Goal: Transaction & Acquisition: Subscribe to service/newsletter

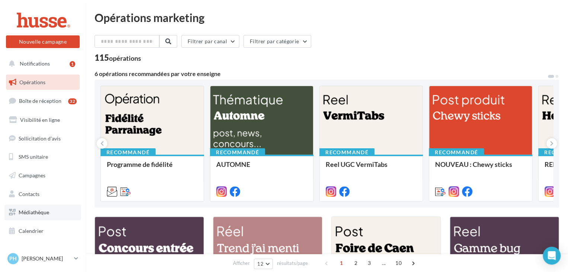
click at [34, 213] on span "Médiathèque" at bounding box center [34, 212] width 31 height 6
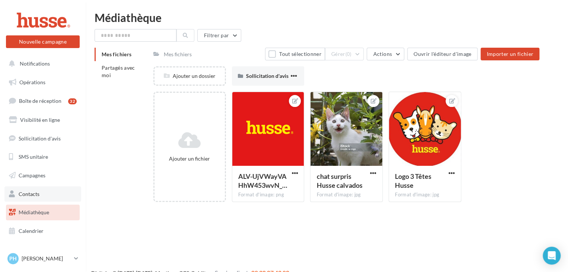
click at [25, 194] on span "Contacts" at bounding box center [29, 194] width 21 height 6
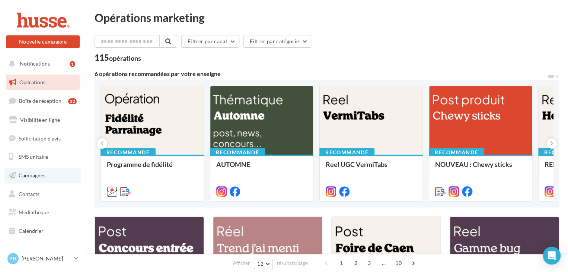
click at [31, 176] on span "Campagnes" at bounding box center [32, 175] width 27 height 6
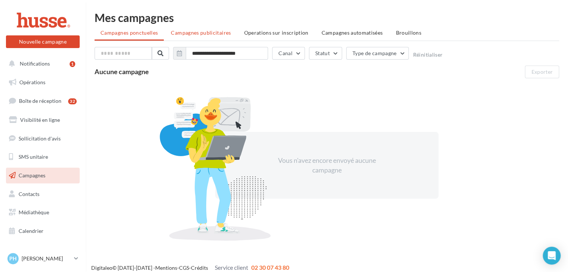
click at [203, 34] on span "Campagnes publicitaires" at bounding box center [201, 32] width 60 height 6
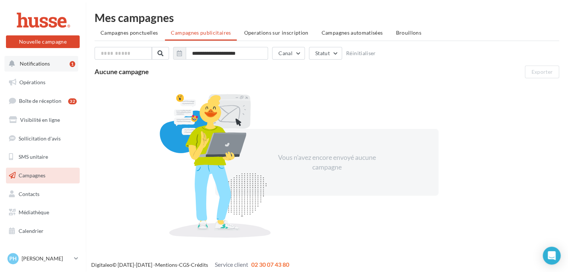
click at [39, 64] on span "Notifications" at bounding box center [35, 63] width 30 height 6
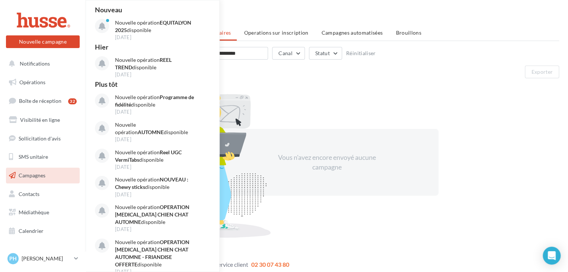
click at [289, 98] on div "Vous n'avez encore envoyé aucune campagne" at bounding box center [327, 162] width 464 height 162
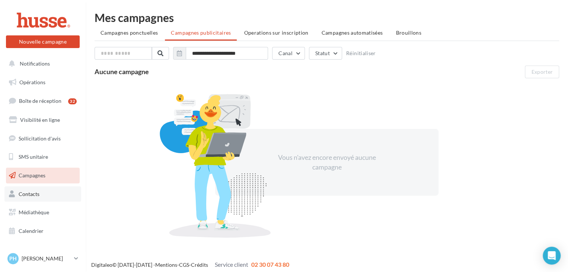
click at [27, 197] on link "Contacts" at bounding box center [42, 194] width 77 height 16
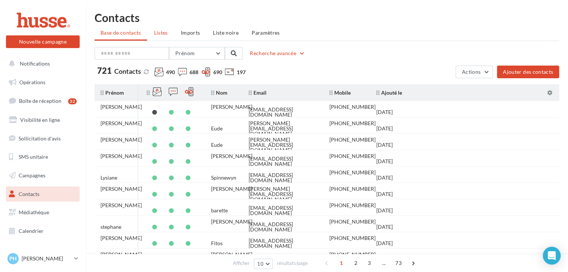
click at [163, 35] on span "Listes" at bounding box center [161, 32] width 14 height 6
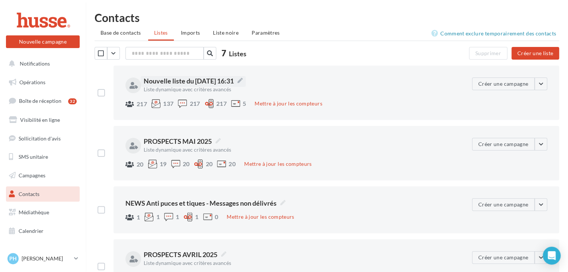
click at [229, 83] on span "Nouvelle liste du 01/10/2025 16:31" at bounding box center [193, 81] width 99 height 10
click at [0, 0] on textarea "**********" at bounding box center [0, 0] width 0 height 0
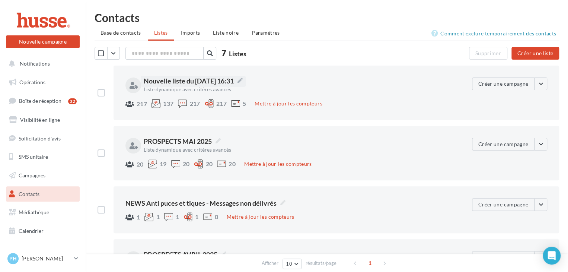
click at [396, 108] on div "217 137 217 217 5 Mettre à jour les compteurs" at bounding box center [295, 104] width 341 height 10
click at [542, 82] on button "button" at bounding box center [540, 83] width 13 height 13
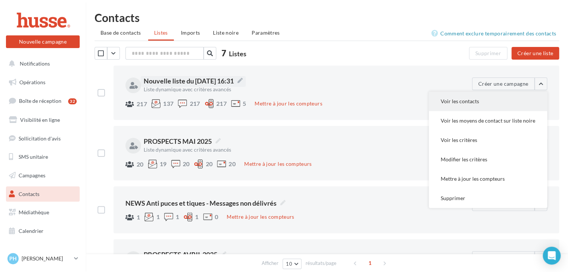
click at [470, 100] on button "Voir les contacts" at bounding box center [488, 101] width 118 height 19
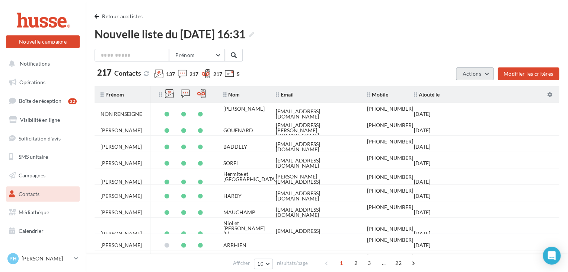
click at [488, 74] on button "Actions" at bounding box center [474, 73] width 37 height 13
click at [490, 73] on button "Actions" at bounding box center [474, 73] width 37 height 13
click at [454, 90] on button "Exporter les contacts" at bounding box center [455, 91] width 77 height 19
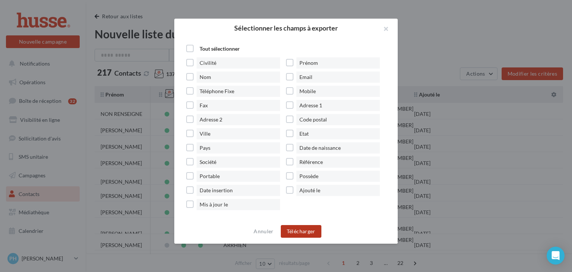
click at [301, 234] on button "Télécharger" at bounding box center [301, 231] width 41 height 13
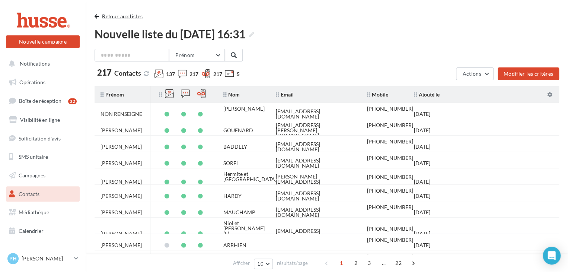
click at [98, 17] on span "button" at bounding box center [97, 16] width 4 height 5
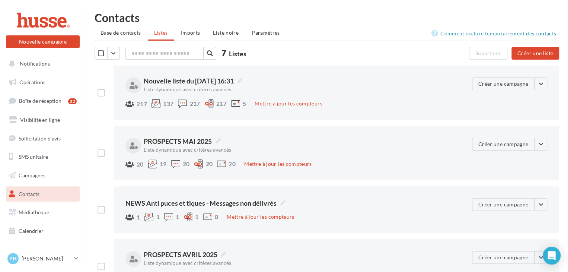
click at [28, 194] on span "Contacts" at bounding box center [29, 194] width 21 height 6
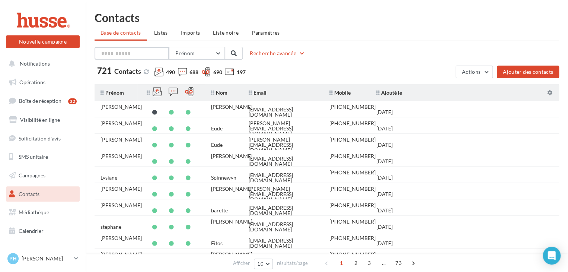
click at [115, 53] on input "text" at bounding box center [132, 53] width 74 height 13
type input "*****"
click at [238, 52] on button at bounding box center [234, 53] width 18 height 13
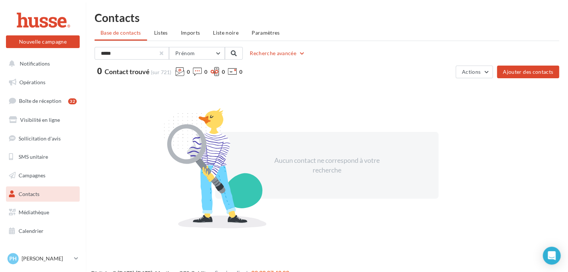
click at [162, 52] on div at bounding box center [161, 53] width 3 height 3
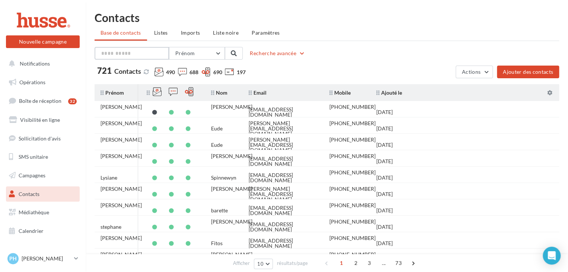
click at [131, 53] on input "text" at bounding box center [132, 53] width 74 height 13
type input "******"
click at [232, 51] on span at bounding box center [234, 53] width 6 height 6
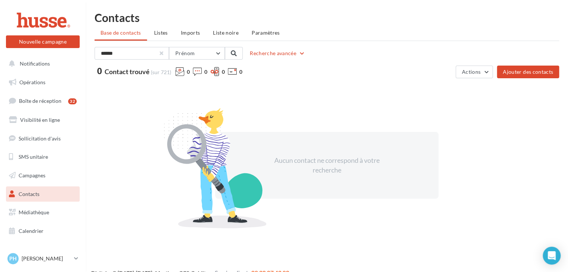
click at [161, 53] on div at bounding box center [161, 53] width 3 height 3
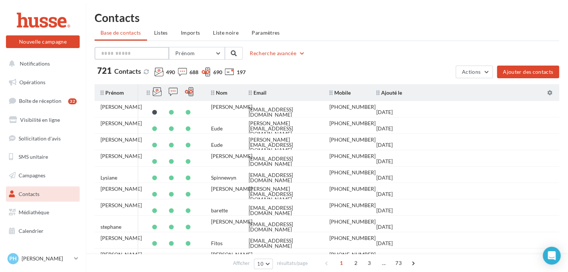
click at [144, 51] on input "text" at bounding box center [132, 53] width 74 height 13
type input "****"
click at [235, 53] on span at bounding box center [234, 53] width 6 height 6
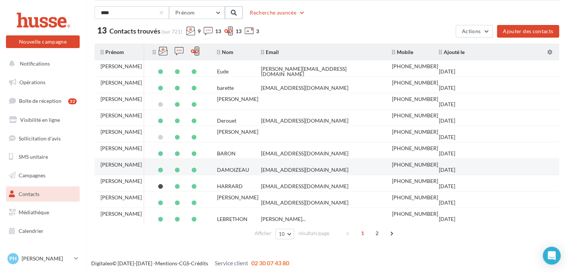
scroll to position [42, 0]
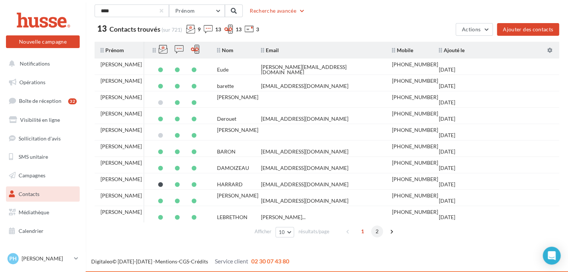
click at [376, 231] on span "2" at bounding box center [377, 231] width 12 height 12
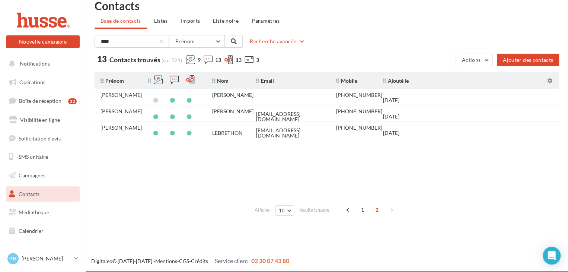
scroll to position [12, 0]
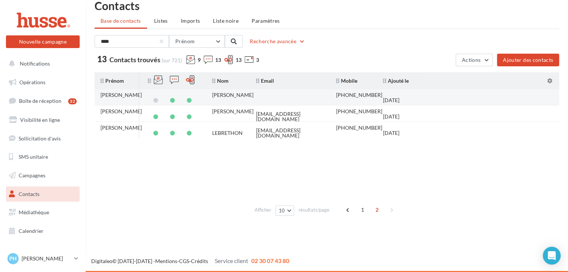
click at [270, 94] on td at bounding box center [290, 100] width 80 height 16
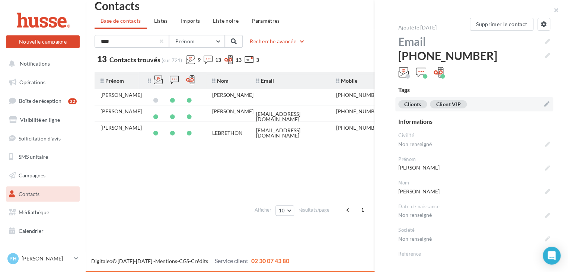
click at [544, 103] on icon at bounding box center [546, 103] width 5 height 5
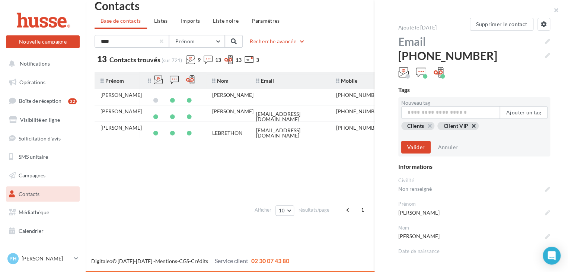
click at [443, 134] on button "button" at bounding box center [443, 134] width 0 height 0
click at [409, 148] on button "Valider" at bounding box center [415, 147] width 29 height 13
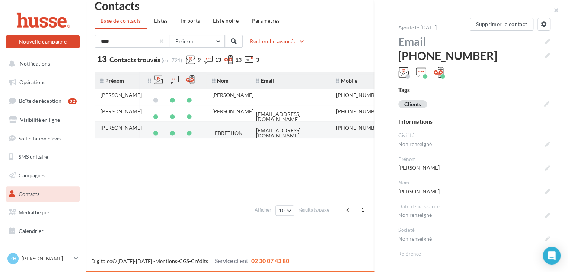
click at [247, 130] on td "LEBRETHON" at bounding box center [228, 133] width 44 height 16
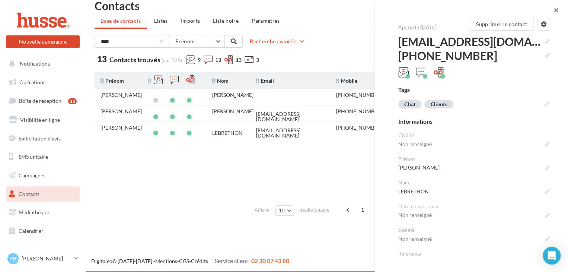
click at [555, 12] on button "button" at bounding box center [553, 11] width 30 height 22
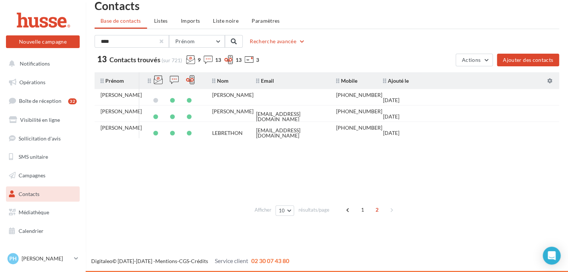
click at [162, 40] on div at bounding box center [161, 41] width 3 height 3
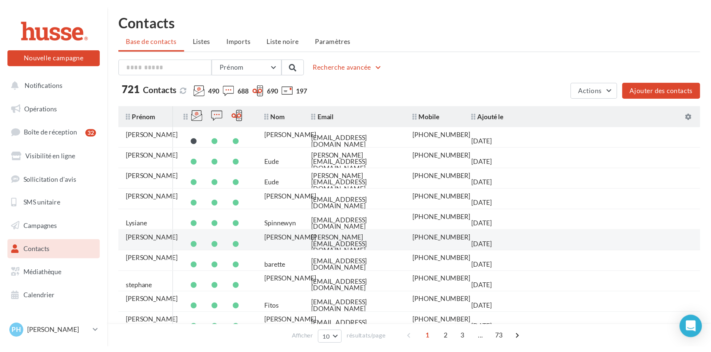
scroll to position [0, 0]
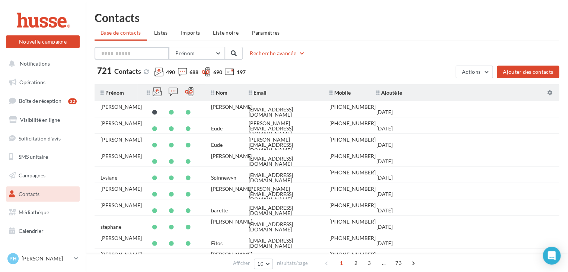
click at [125, 53] on input "text" at bounding box center [132, 53] width 74 height 13
type input "*******"
click at [234, 53] on span at bounding box center [234, 53] width 6 height 6
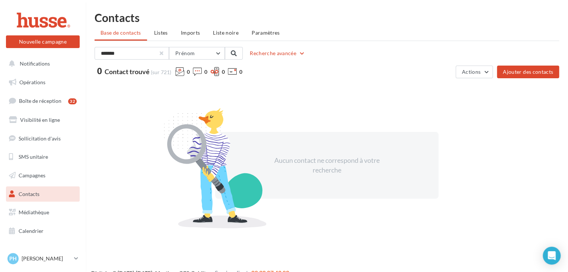
click at [162, 54] on div at bounding box center [161, 53] width 3 height 3
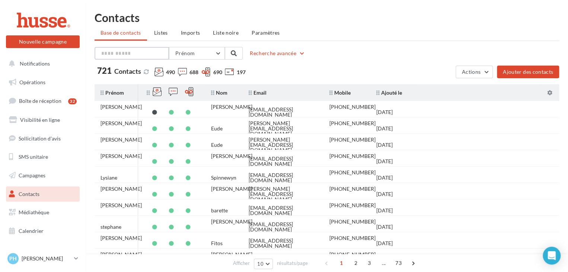
click at [116, 52] on input "text" at bounding box center [132, 53] width 74 height 13
click at [189, 52] on span "Prénom" at bounding box center [184, 53] width 19 height 6
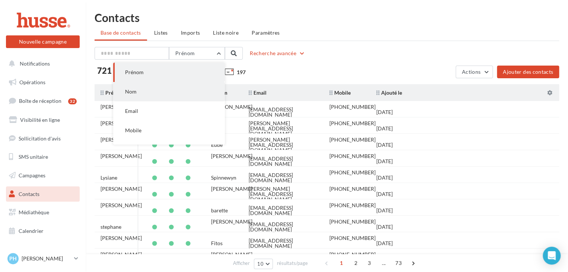
click at [132, 93] on span "Nom" at bounding box center [131, 91] width 12 height 6
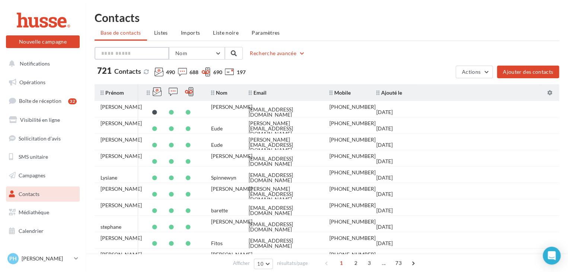
click at [134, 54] on input "text" at bounding box center [132, 53] width 74 height 13
type input "*******"
click at [234, 53] on span at bounding box center [234, 53] width 6 height 6
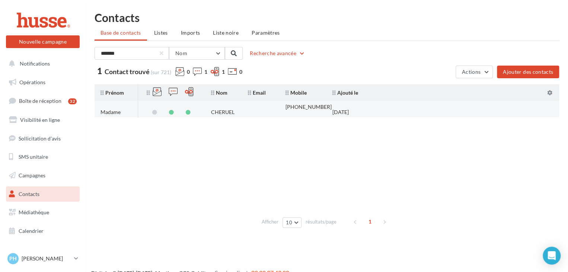
click at [379, 112] on tr "Madame CHERUEL +33781461538 04/07/2024" at bounding box center [330, 109] width 470 height 16
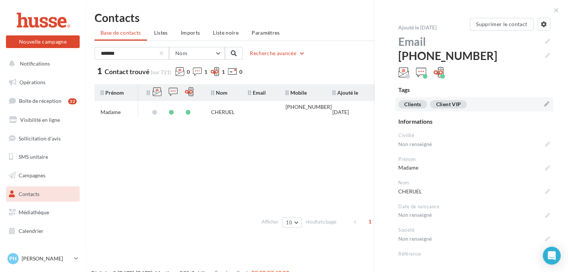
click at [544, 104] on icon at bounding box center [546, 103] width 5 height 5
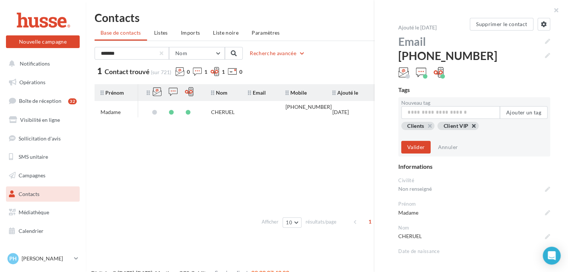
click at [443, 134] on button "button" at bounding box center [443, 134] width 0 height 0
click at [435, 114] on input "Nouveau tag" at bounding box center [450, 112] width 99 height 13
type input "**********"
click at [522, 113] on button "Ajouter un tag" at bounding box center [524, 112] width 48 height 13
click at [459, 134] on button "button" at bounding box center [459, 134] width 0 height 0
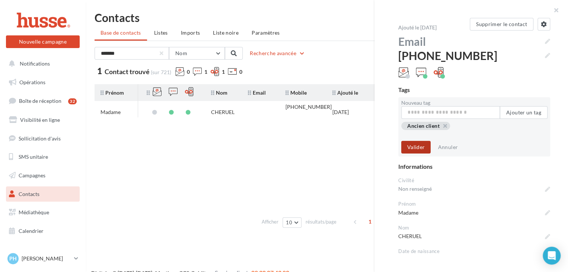
click at [416, 147] on button "Valider" at bounding box center [415, 147] width 29 height 13
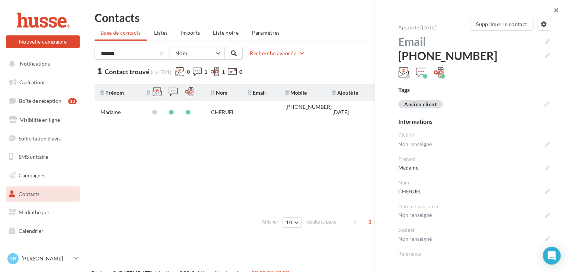
click at [556, 11] on button "button" at bounding box center [553, 11] width 30 height 22
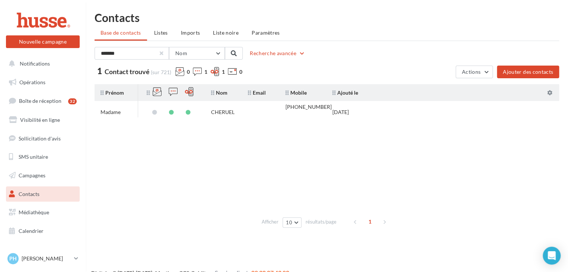
click at [162, 55] on div at bounding box center [161, 53] width 3 height 3
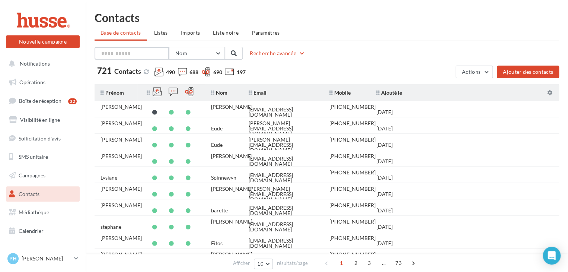
click at [126, 55] on input "text" at bounding box center [132, 53] width 74 height 13
type input "*******"
click at [232, 55] on span at bounding box center [234, 53] width 6 height 6
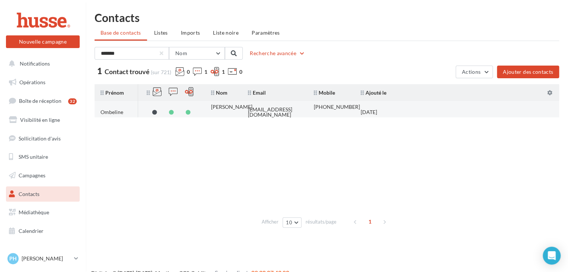
click at [281, 109] on div "ombeminee@hotmail.fr" at bounding box center [275, 112] width 54 height 10
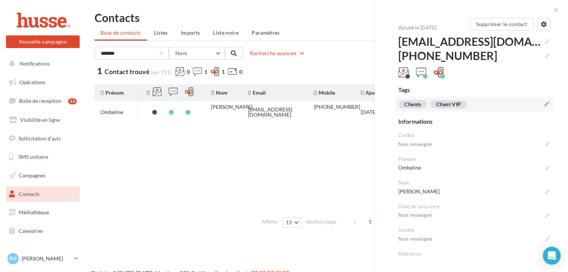
click at [544, 102] on icon at bounding box center [546, 103] width 5 height 5
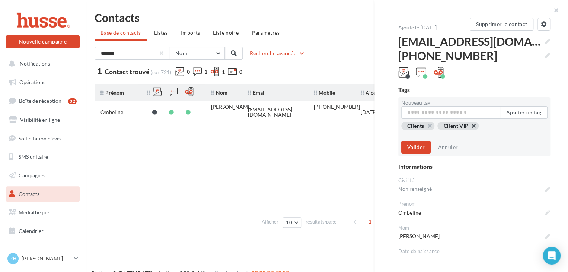
click at [443, 134] on button "button" at bounding box center [443, 134] width 0 height 0
click at [425, 111] on input "Nouveau tag" at bounding box center [450, 112] width 99 height 13
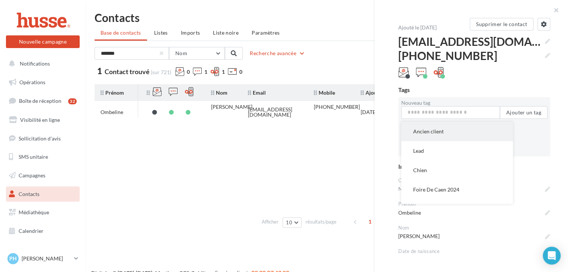
click at [416, 137] on button "Ancien client" at bounding box center [457, 131] width 112 height 19
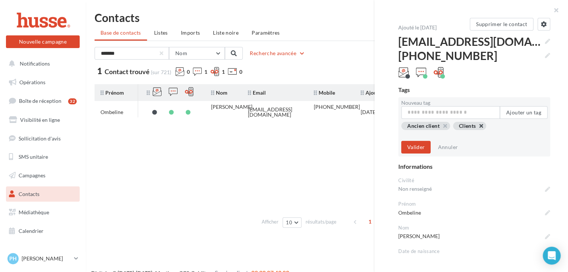
click at [459, 134] on button "button" at bounding box center [459, 134] width 0 height 0
click at [418, 147] on button "Valider" at bounding box center [415, 147] width 29 height 13
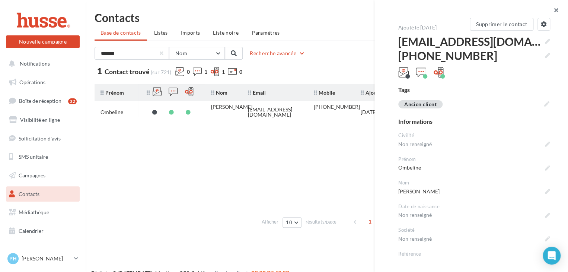
click at [559, 11] on button "button" at bounding box center [553, 11] width 30 height 22
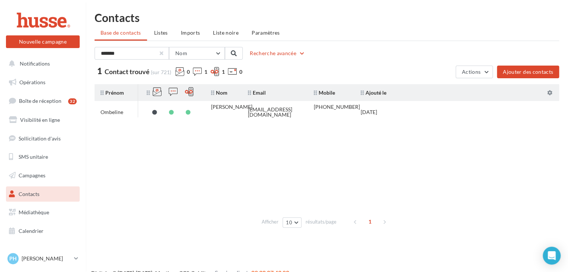
click at [160, 52] on div at bounding box center [161, 53] width 3 height 3
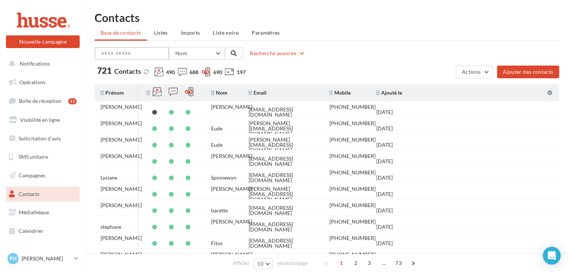
click at [118, 49] on input "text" at bounding box center [132, 53] width 74 height 13
type input "*******"
click at [232, 50] on span at bounding box center [234, 53] width 6 height 6
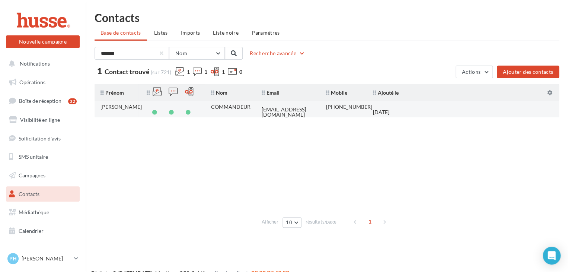
click at [255, 110] on td "COMMANDEUR" at bounding box center [230, 112] width 51 height 22
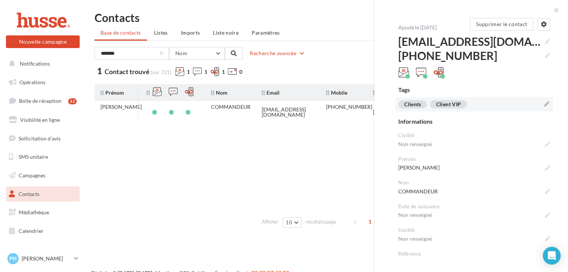
click at [544, 104] on icon at bounding box center [546, 103] width 5 height 5
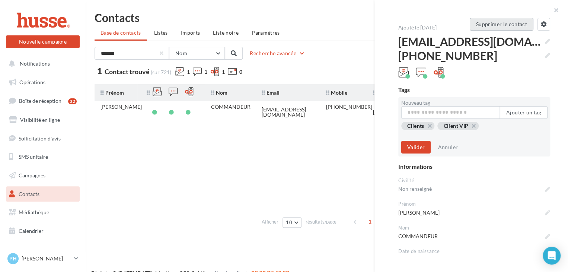
click at [497, 23] on button "Supprimer le contact" at bounding box center [502, 24] width 64 height 13
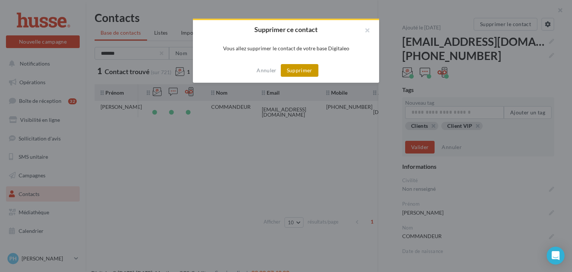
click at [296, 70] on button "Supprimer" at bounding box center [300, 70] width 38 height 13
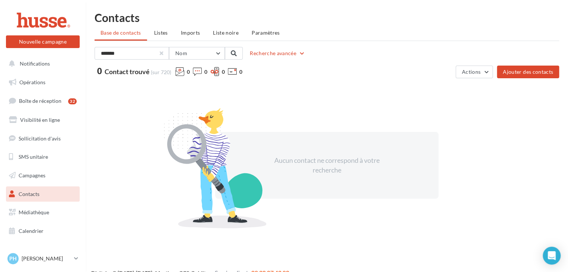
click at [162, 54] on div at bounding box center [161, 53] width 3 height 3
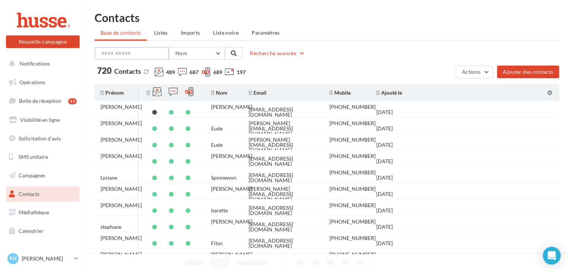
click at [130, 51] on input "text" at bounding box center [132, 53] width 74 height 13
type input "*****"
click at [233, 52] on span at bounding box center [234, 53] width 6 height 6
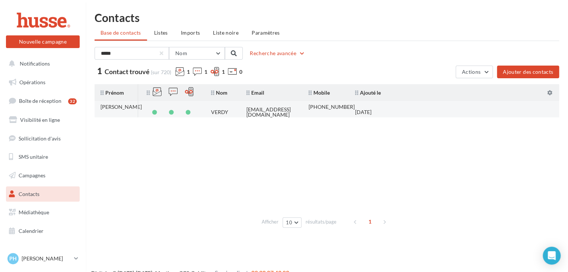
click at [272, 113] on td "enzo14610@yahoo.fr" at bounding box center [271, 112] width 62 height 16
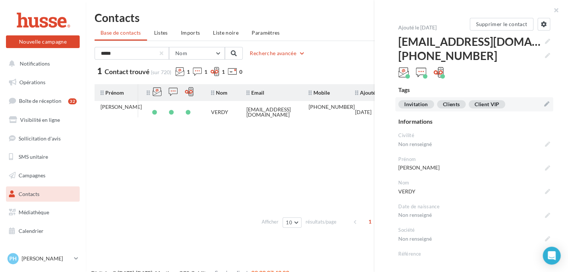
click at [544, 103] on icon at bounding box center [546, 103] width 5 height 5
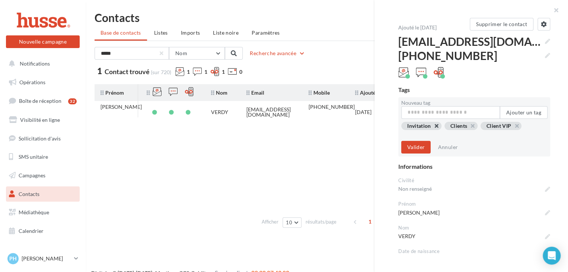
click at [407, 134] on button "button" at bounding box center [407, 134] width 0 height 0
click at [427, 127] on div "Clients" at bounding box center [417, 126] width 33 height 8
click at [407, 134] on button "button" at bounding box center [407, 134] width 0 height 0
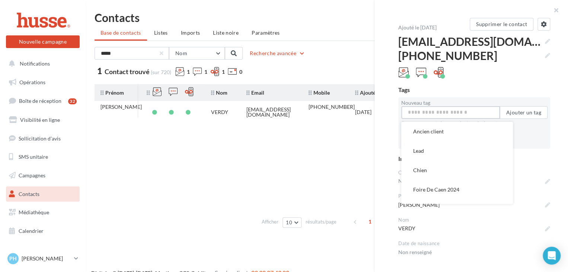
click at [428, 115] on input "Nouveau tag" at bounding box center [450, 112] width 99 height 13
click at [434, 132] on button "Ancien client" at bounding box center [457, 131] width 112 height 19
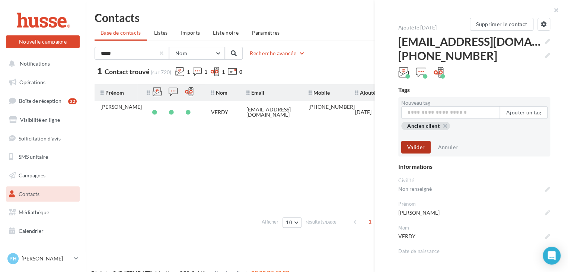
click at [421, 147] on button "Valider" at bounding box center [415, 147] width 29 height 13
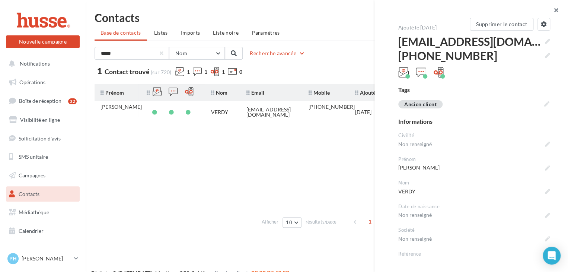
click at [556, 9] on button "button" at bounding box center [553, 11] width 30 height 22
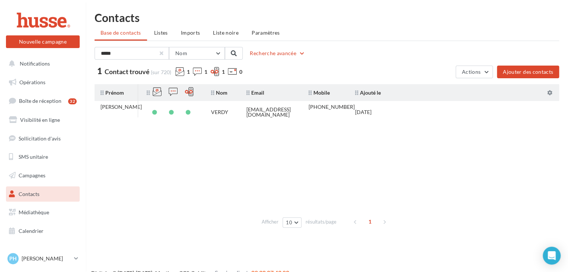
click at [162, 52] on div at bounding box center [161, 53] width 3 height 3
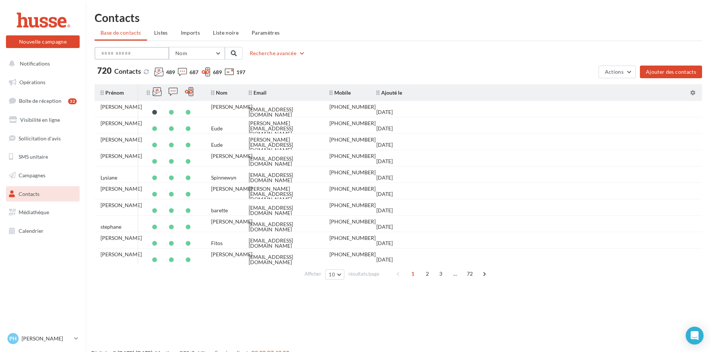
click at [136, 53] on input "text" at bounding box center [132, 53] width 74 height 13
type input "*******"
click at [234, 52] on span at bounding box center [234, 53] width 6 height 6
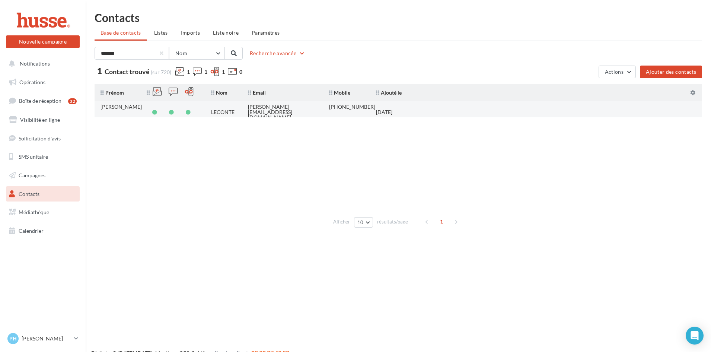
click at [237, 108] on td "LECONTE" at bounding box center [223, 112] width 37 height 16
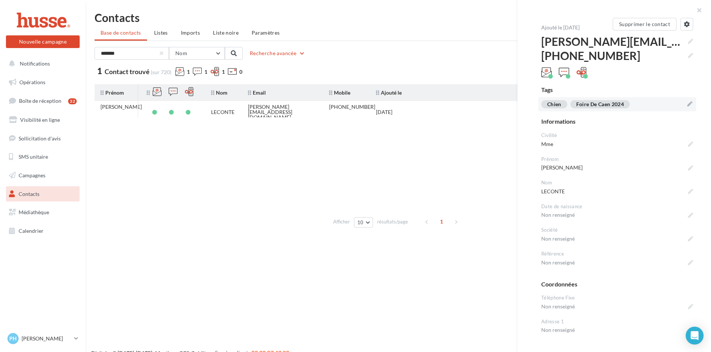
click at [568, 105] on icon at bounding box center [689, 103] width 5 height 5
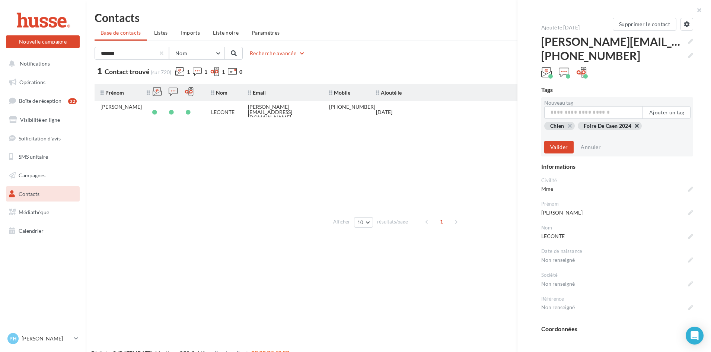
click at [568, 134] on button "button" at bounding box center [584, 134] width 0 height 0
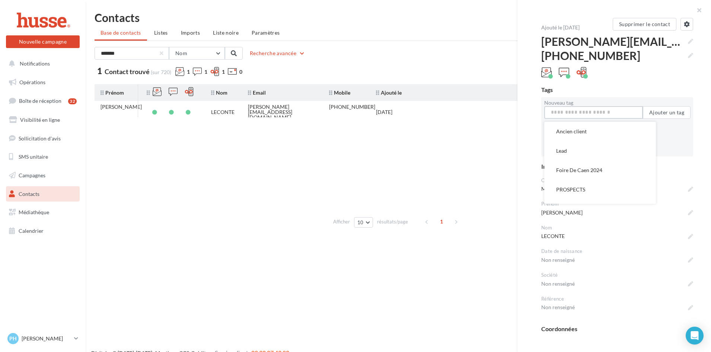
click at [568, 112] on input "Nouveau tag" at bounding box center [593, 112] width 99 height 13
click at [566, 127] on button "Ancien client" at bounding box center [600, 131] width 112 height 19
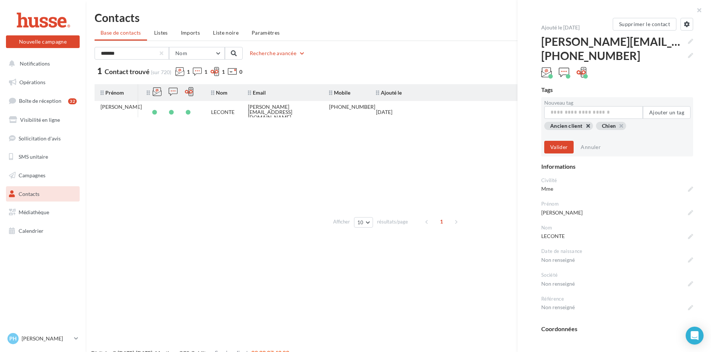
click at [550, 134] on button "button" at bounding box center [550, 134] width 0 height 0
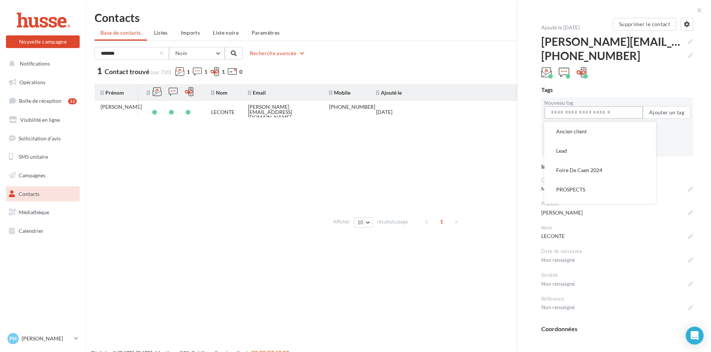
click at [568, 113] on input "Nouveau tag" at bounding box center [593, 112] width 99 height 13
click at [568, 129] on button "Ancien client" at bounding box center [600, 131] width 112 height 19
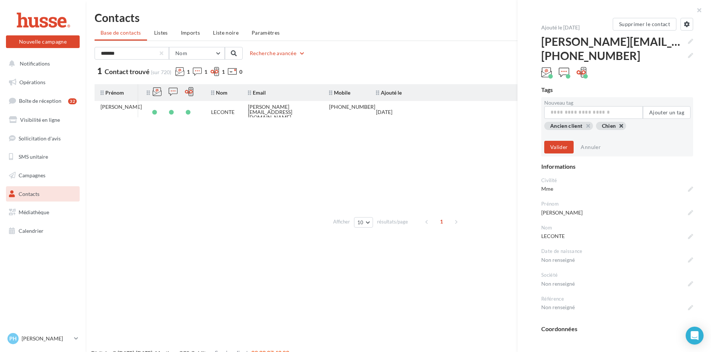
click at [568, 134] on button "button" at bounding box center [602, 134] width 0 height 0
click at [560, 146] on button "Valider" at bounding box center [558, 147] width 29 height 13
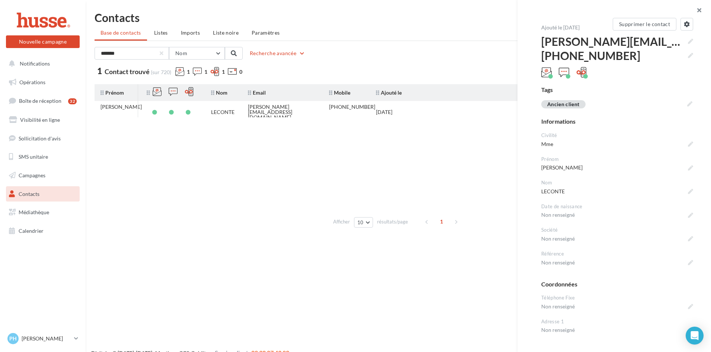
click at [568, 10] on button "button" at bounding box center [696, 11] width 30 height 22
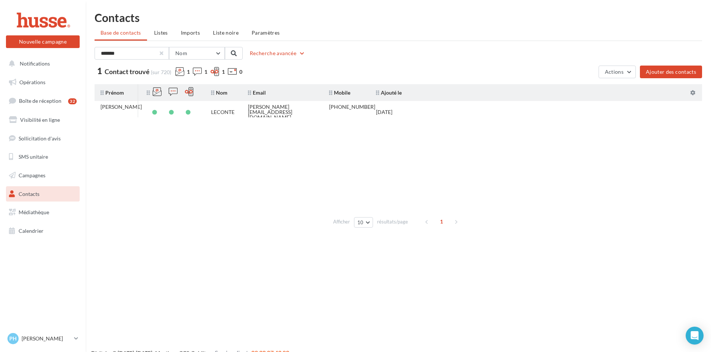
click at [162, 53] on div at bounding box center [161, 53] width 3 height 3
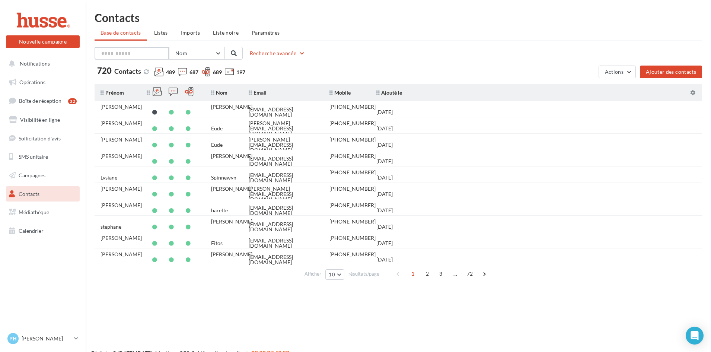
click at [119, 55] on input "text" at bounding box center [132, 53] width 74 height 13
type input "*****"
click at [229, 55] on button at bounding box center [234, 53] width 18 height 13
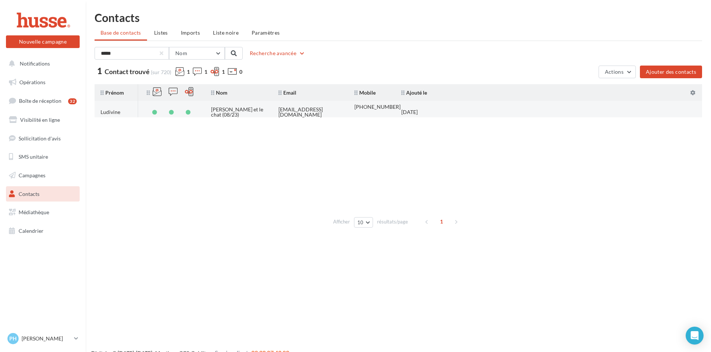
click at [295, 115] on td "ludivine.daoudi@gmail.com" at bounding box center [310, 112] width 76 height 16
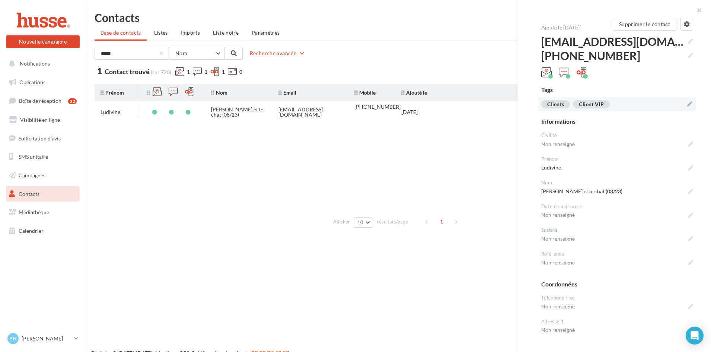
click at [568, 103] on icon at bounding box center [689, 103] width 5 height 5
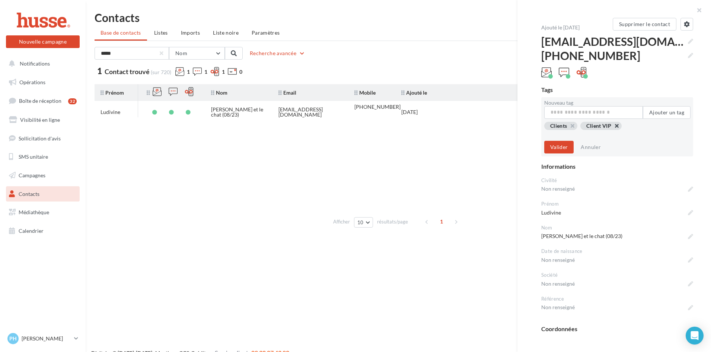
click at [568, 134] on button "button" at bounding box center [586, 134] width 0 height 0
click at [568, 112] on input "Nouveau tag" at bounding box center [593, 112] width 99 height 13
click at [568, 131] on button "Ancien client" at bounding box center [600, 131] width 112 height 19
click at [568, 134] on button "button" at bounding box center [602, 134] width 0 height 0
click at [557, 145] on button "Valider" at bounding box center [558, 147] width 29 height 13
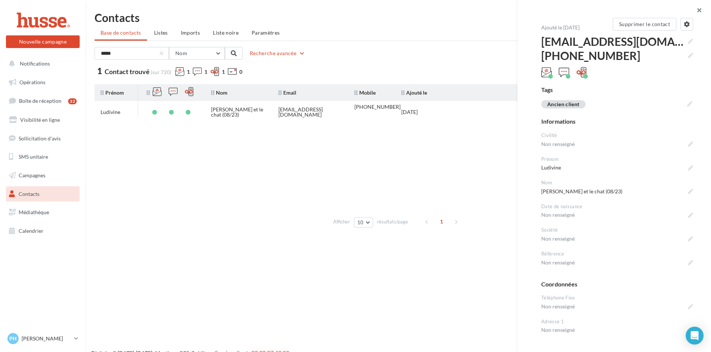
click at [568, 8] on button "button" at bounding box center [696, 11] width 30 height 22
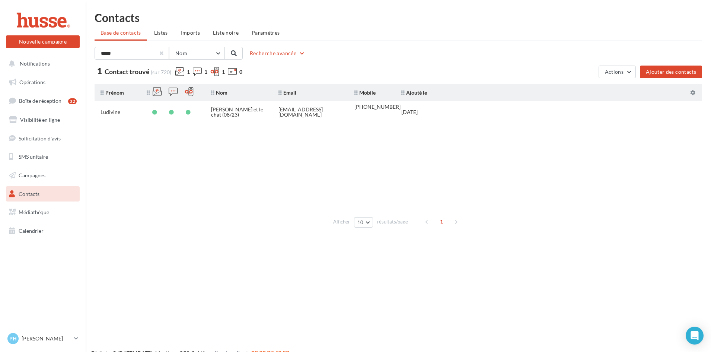
click at [162, 54] on div at bounding box center [161, 53] width 3 height 3
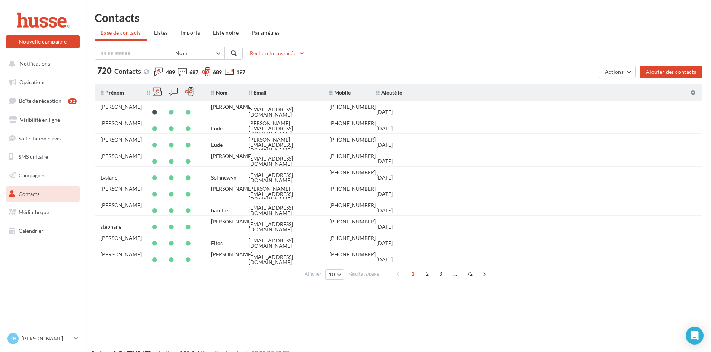
click at [27, 194] on span "Contacts" at bounding box center [29, 194] width 21 height 6
click at [670, 73] on button "Ajouter des contacts" at bounding box center [671, 71] width 62 height 13
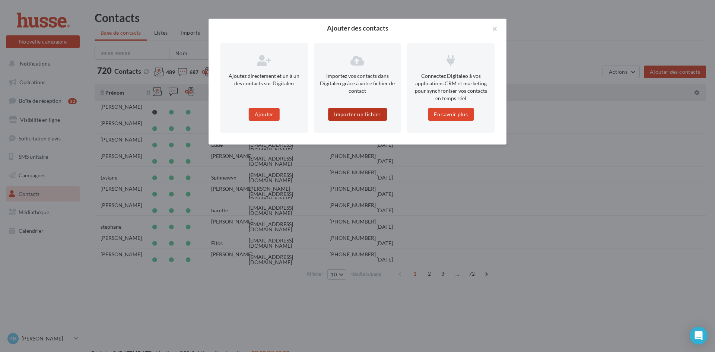
click at [360, 116] on button "Importer un fichier" at bounding box center [357, 114] width 59 height 13
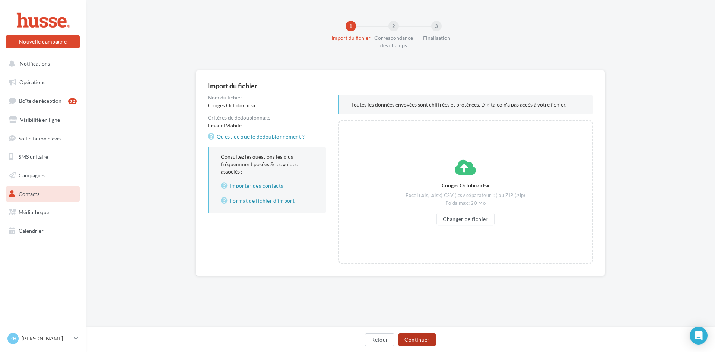
click at [418, 340] on button "Continuer" at bounding box center [416, 339] width 37 height 13
click at [378, 341] on button "Retour" at bounding box center [379, 339] width 29 height 13
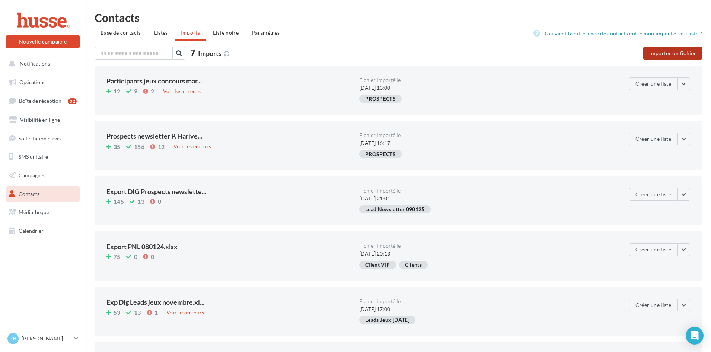
click at [660, 54] on button "Importer un fichier" at bounding box center [672, 53] width 59 height 13
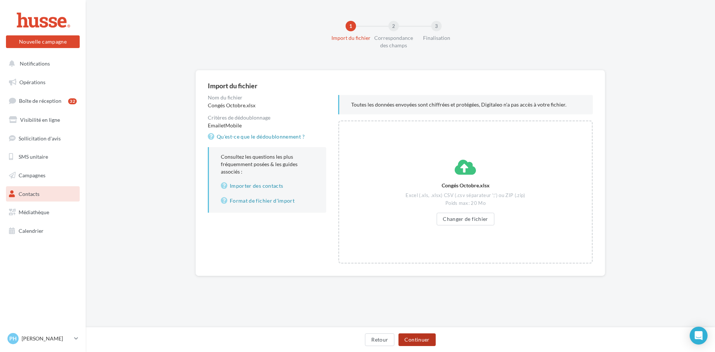
click at [417, 344] on button "Continuer" at bounding box center [416, 339] width 37 height 13
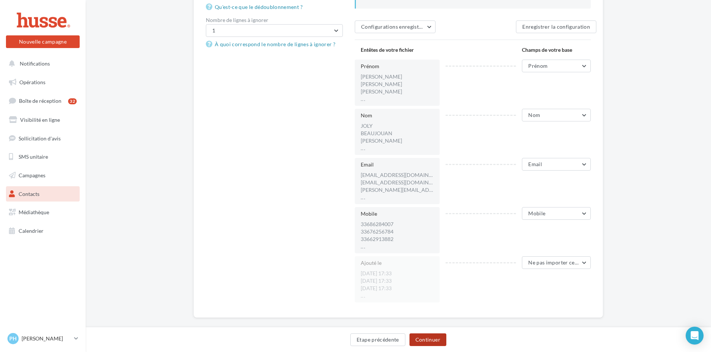
scroll to position [139, 0]
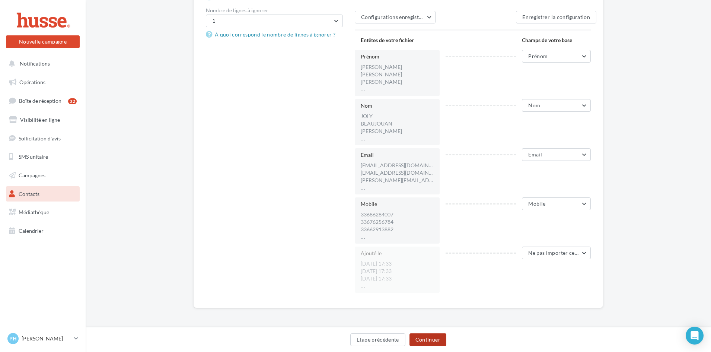
click at [429, 339] on button "Continuer" at bounding box center [427, 339] width 37 height 13
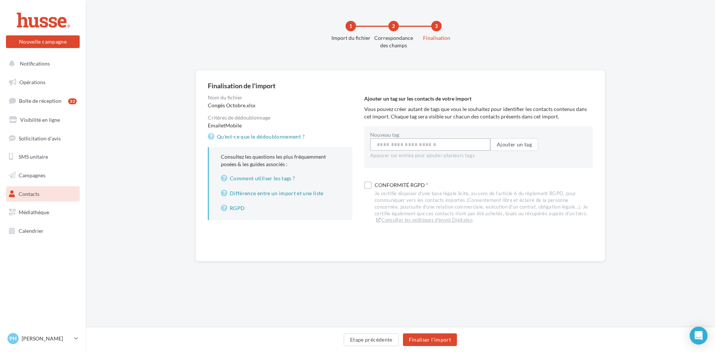
click at [400, 144] on input "Nouveau tag" at bounding box center [430, 144] width 120 height 13
type input "**********"
click at [368, 186] on label at bounding box center [367, 186] width 7 height 7
click at [427, 338] on button "Finaliser l'import" at bounding box center [430, 339] width 54 height 13
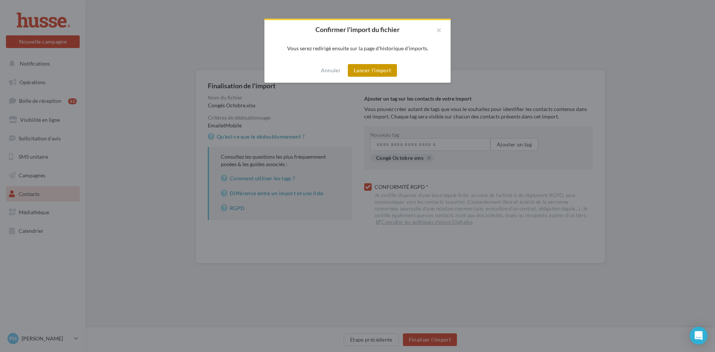
click at [365, 68] on button "Lancer l'import" at bounding box center [372, 70] width 49 height 13
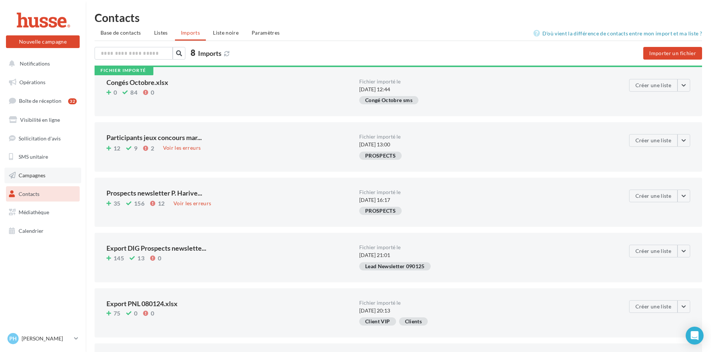
click at [29, 179] on link "Campagnes" at bounding box center [42, 175] width 77 height 16
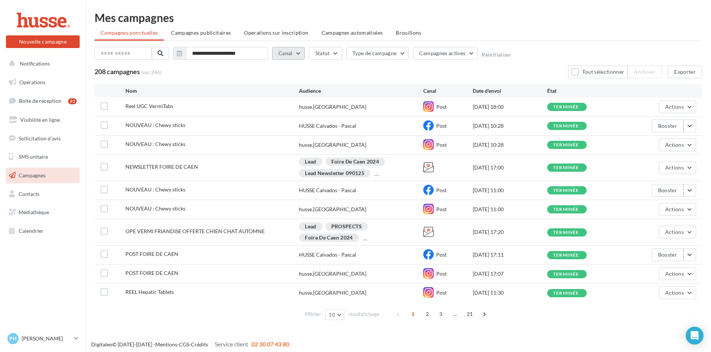
click at [295, 55] on button "Canal" at bounding box center [288, 53] width 33 height 13
click at [293, 76] on icon at bounding box center [294, 78] width 11 height 11
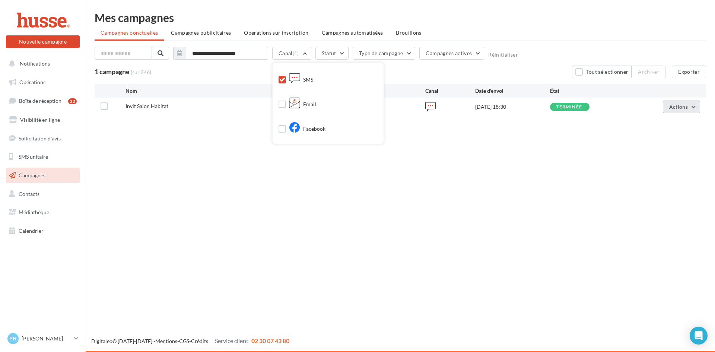
click at [680, 107] on span "Actions" at bounding box center [678, 106] width 19 height 6
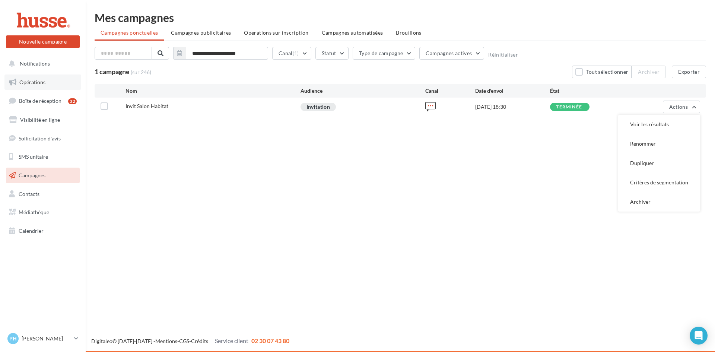
click at [28, 83] on span "Opérations" at bounding box center [32, 82] width 26 height 6
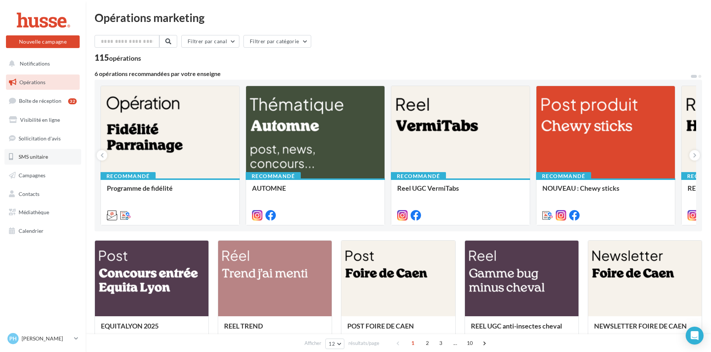
click at [29, 157] on span "SMS unitaire" at bounding box center [33, 156] width 29 height 6
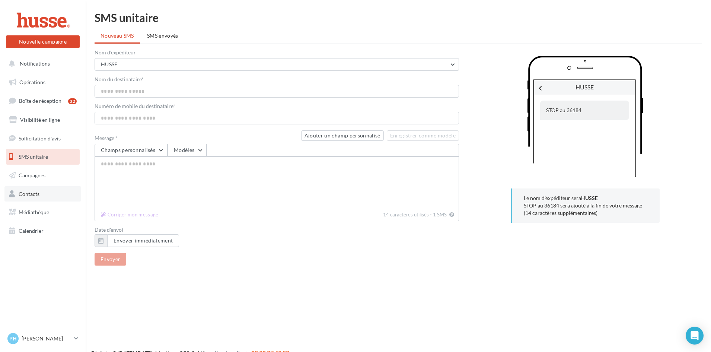
click at [31, 198] on link "Contacts" at bounding box center [42, 194] width 77 height 16
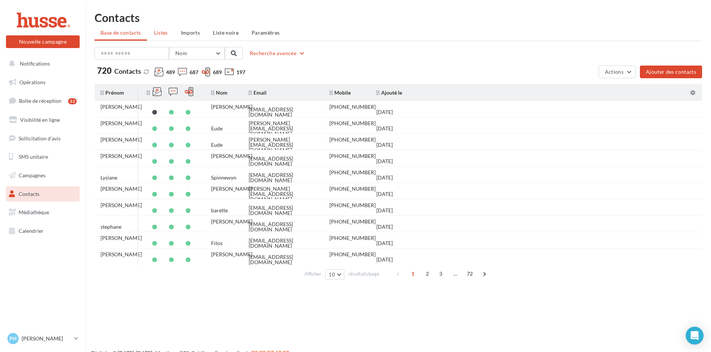
click at [163, 33] on span "Listes" at bounding box center [161, 32] width 14 height 6
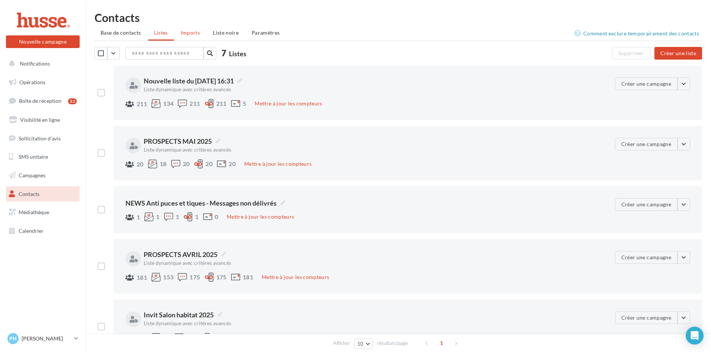
click at [189, 33] on span "Imports" at bounding box center [190, 32] width 19 height 6
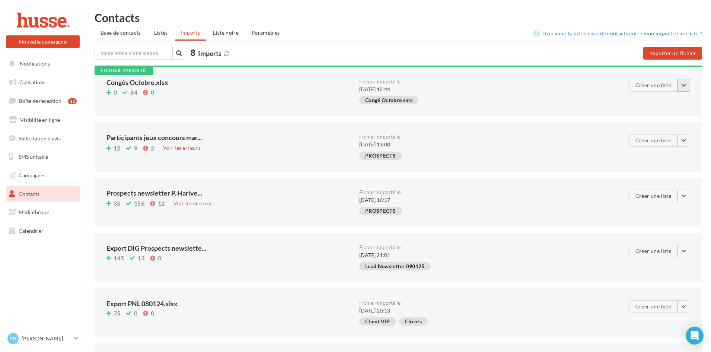
click at [681, 85] on button "button" at bounding box center [683, 85] width 13 height 13
click at [165, 32] on span "Listes" at bounding box center [161, 32] width 14 height 6
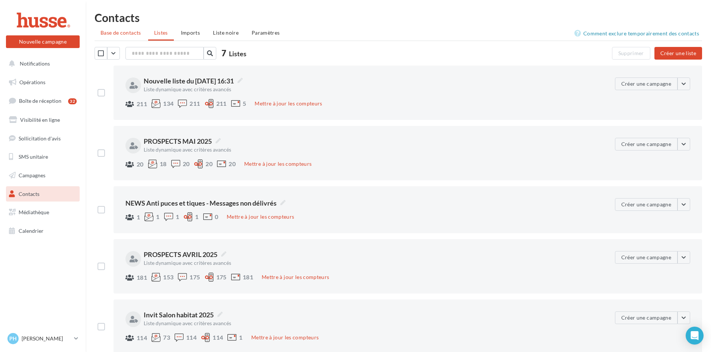
click at [115, 36] on li "Base de contacts" at bounding box center [121, 32] width 52 height 13
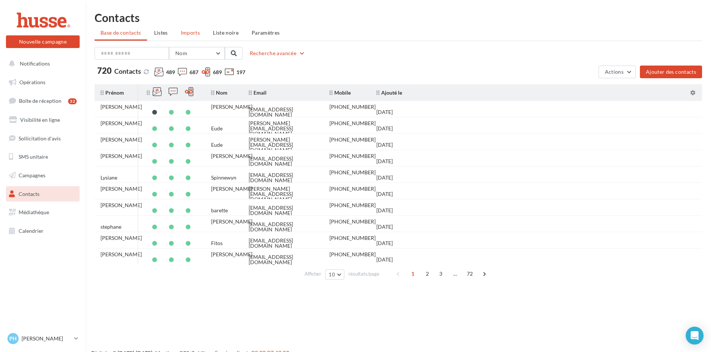
click at [193, 33] on span "Imports" at bounding box center [190, 32] width 19 height 6
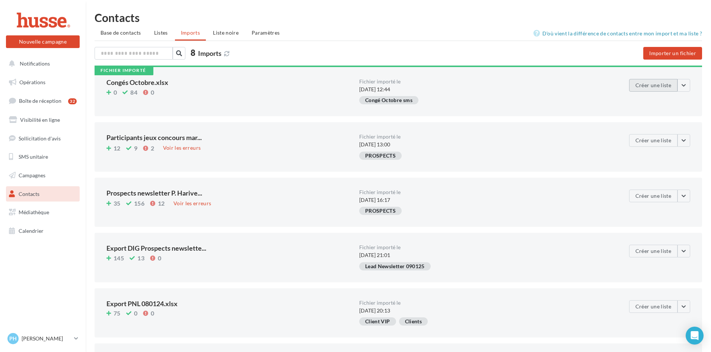
click at [645, 87] on button "Créer une liste" at bounding box center [653, 85] width 48 height 13
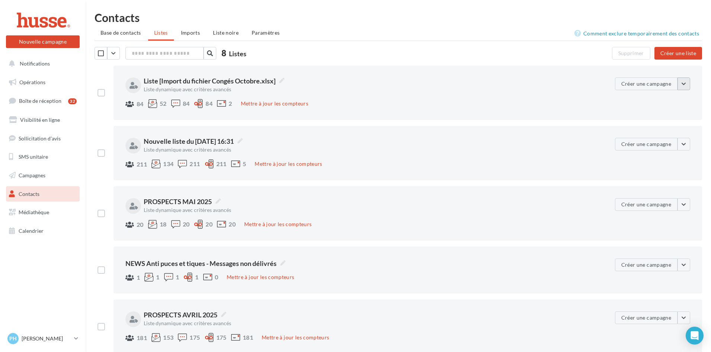
click at [685, 84] on button "button" at bounding box center [683, 83] width 13 height 13
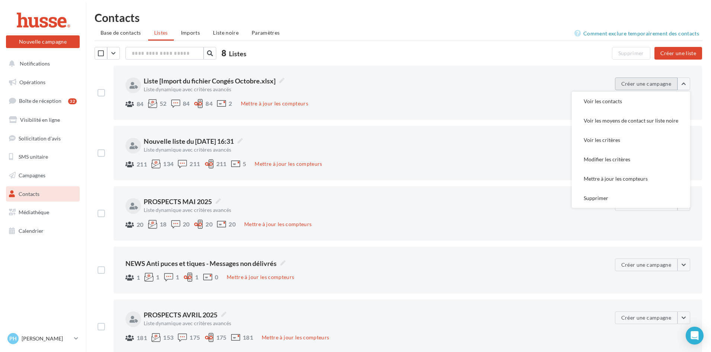
click at [635, 83] on button "Créer une campagne" at bounding box center [646, 83] width 63 height 13
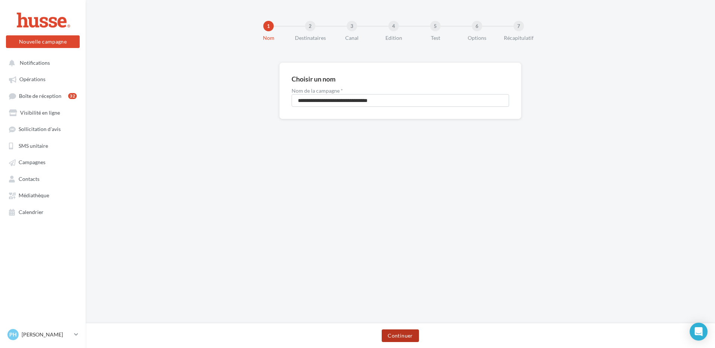
click at [399, 338] on button "Continuer" at bounding box center [399, 335] width 37 height 13
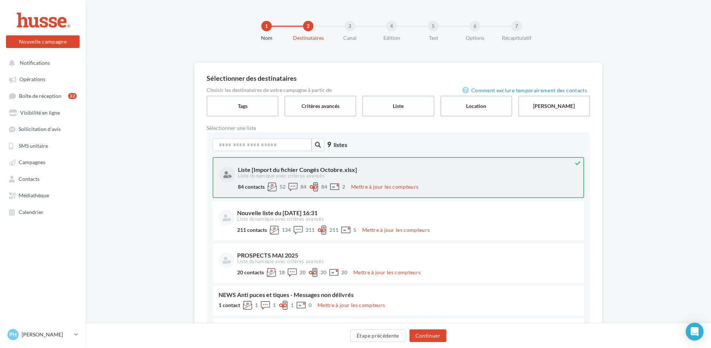
click at [327, 170] on div "Liste [Import du fichier Congés Octobre.xlsx]" at bounding box center [407, 170] width 338 height 6
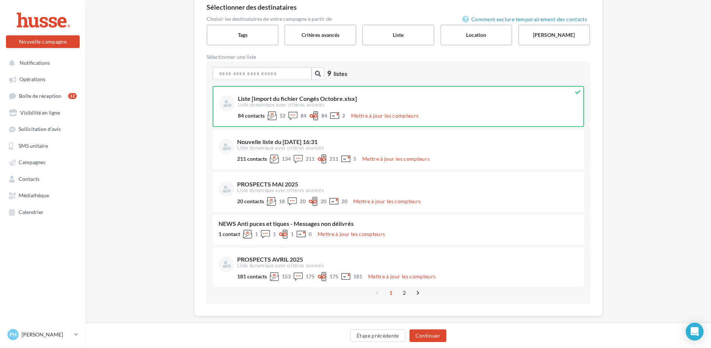
scroll to position [83, 0]
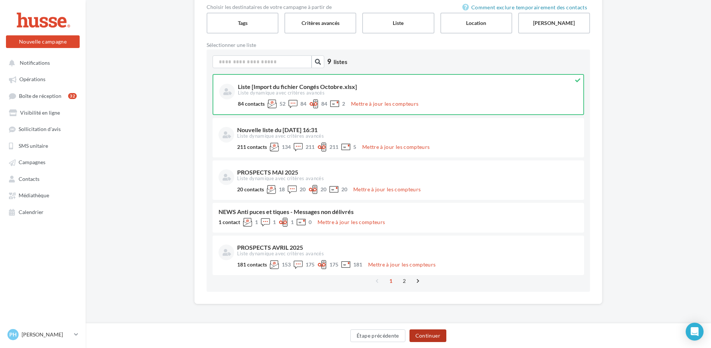
click at [428, 335] on button "Continuer" at bounding box center [427, 335] width 37 height 13
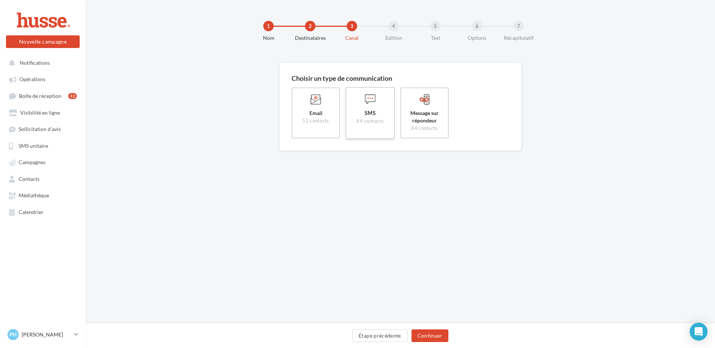
click at [368, 108] on label "SMS 84 contacts" at bounding box center [369, 113] width 49 height 52
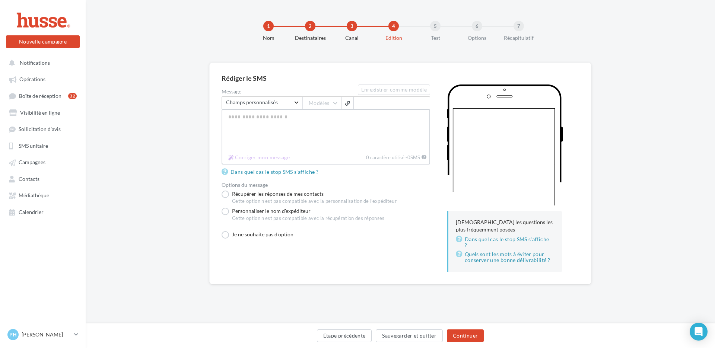
click at [283, 116] on textarea "Message" at bounding box center [325, 130] width 208 height 42
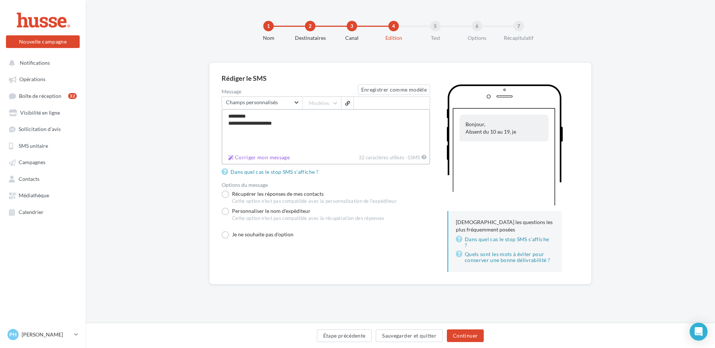
drag, startPoint x: 281, startPoint y: 124, endPoint x: 273, endPoint y: 124, distance: 7.5
click at [273, 124] on textarea "**********" at bounding box center [325, 130] width 208 height 42
click at [271, 124] on textarea "**********" at bounding box center [325, 130] width 208 height 42
click at [395, 124] on textarea "**********" at bounding box center [325, 130] width 208 height 42
click at [257, 123] on textarea "**********" at bounding box center [325, 130] width 208 height 42
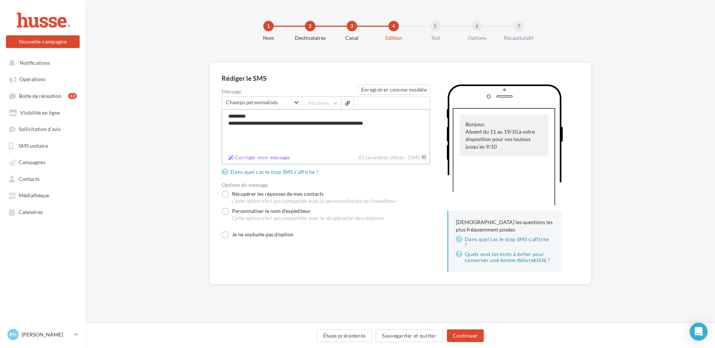
drag, startPoint x: 393, startPoint y: 123, endPoint x: 360, endPoint y: 125, distance: 33.2
click at [360, 125] on textarea "**********" at bounding box center [325, 130] width 208 height 42
drag, startPoint x: 411, startPoint y: 124, endPoint x: 422, endPoint y: 161, distance: 38.4
click at [411, 124] on textarea "**********" at bounding box center [325, 130] width 208 height 42
click at [292, 131] on textarea "**********" at bounding box center [325, 130] width 208 height 42
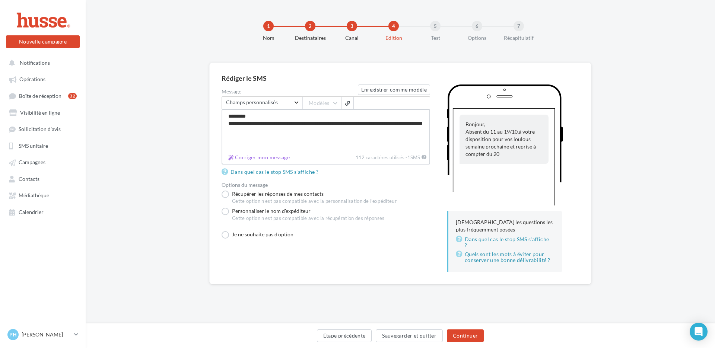
click at [247, 131] on textarea "**********" at bounding box center [325, 130] width 208 height 42
click at [287, 131] on textarea "**********" at bounding box center [325, 130] width 208 height 42
click at [316, 130] on textarea "**********" at bounding box center [325, 130] width 208 height 42
click at [245, 130] on textarea "**********" at bounding box center [325, 130] width 208 height 42
drag, startPoint x: 250, startPoint y: 116, endPoint x: 228, endPoint y: 119, distance: 22.9
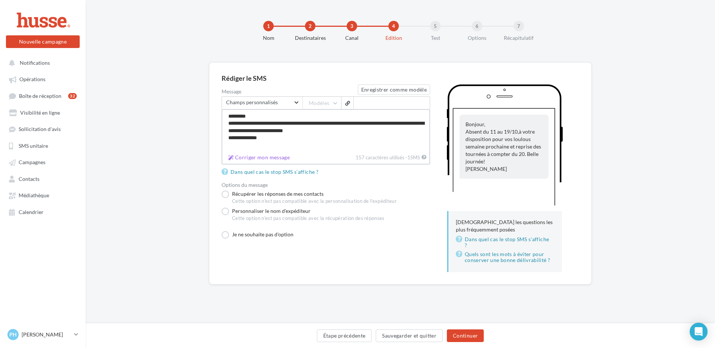
click at [228, 119] on textarea "**********" at bounding box center [325, 130] width 208 height 42
click at [280, 103] on span "Champs personnalisés" at bounding box center [259, 102] width 67 height 5
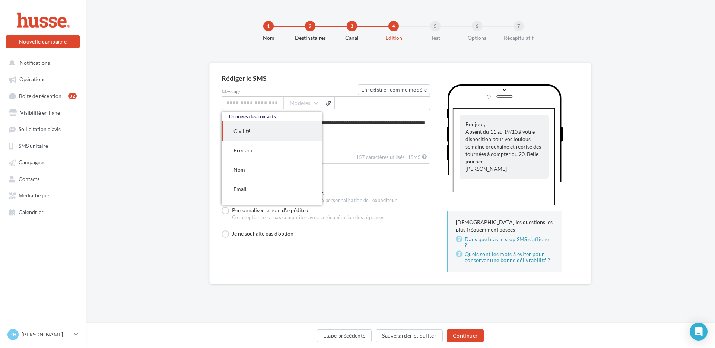
click at [342, 70] on div "**********" at bounding box center [400, 174] width 382 height 222
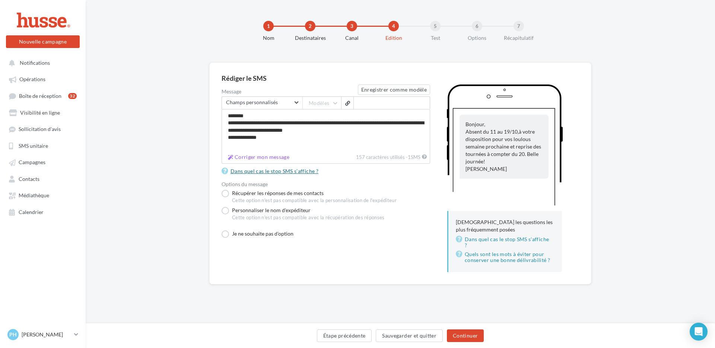
click at [260, 171] on link "Dans quel cas le stop SMS s’affiche ?" at bounding box center [271, 171] width 100 height 9
click at [224, 235] on label "Je ne souhaite pas d'option" at bounding box center [257, 233] width 72 height 7
click at [224, 211] on label "Personnaliser le nom d'expéditeur Cette option n'est pas compatible avec la réc…" at bounding box center [302, 215] width 163 height 17
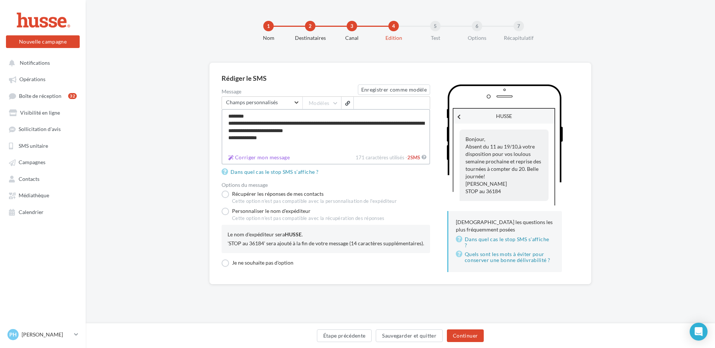
click at [348, 131] on textarea "**********" at bounding box center [325, 130] width 208 height 42
click at [250, 118] on textarea "**********" at bounding box center [325, 130] width 208 height 42
click at [279, 124] on textarea "**********" at bounding box center [325, 130] width 208 height 42
click at [315, 131] on textarea "**********" at bounding box center [325, 130] width 208 height 42
click at [254, 131] on textarea "**********" at bounding box center [325, 130] width 208 height 42
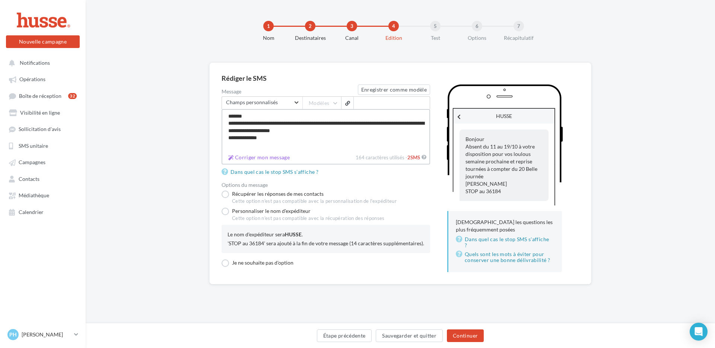
click at [412, 122] on textarea "**********" at bounding box center [325, 130] width 208 height 42
click at [320, 130] on textarea "**********" at bounding box center [325, 130] width 208 height 42
click at [251, 138] on textarea "**********" at bounding box center [325, 130] width 208 height 42
click at [314, 131] on textarea "**********" at bounding box center [325, 130] width 208 height 42
click at [229, 124] on textarea "**********" at bounding box center [325, 130] width 208 height 42
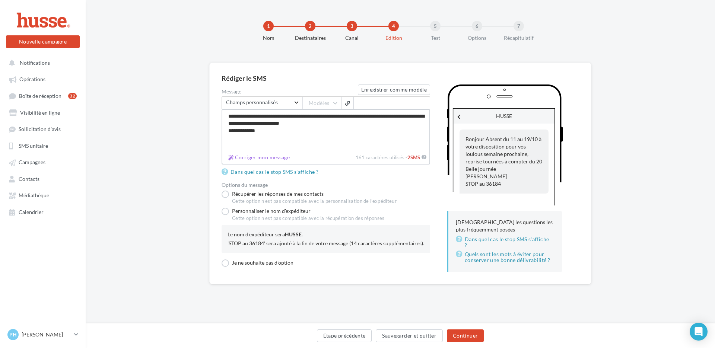
drag, startPoint x: 315, startPoint y: 116, endPoint x: 303, endPoint y: 116, distance: 11.9
click at [303, 116] on textarea "**********" at bounding box center [325, 130] width 208 height 42
click at [247, 115] on textarea "**********" at bounding box center [325, 130] width 208 height 42
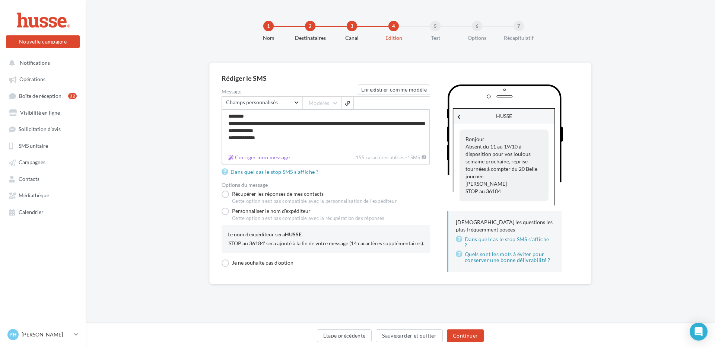
click at [279, 124] on textarea "**********" at bounding box center [325, 130] width 208 height 42
type textarea "**********"
click at [464, 337] on button "Continuer" at bounding box center [465, 335] width 37 height 13
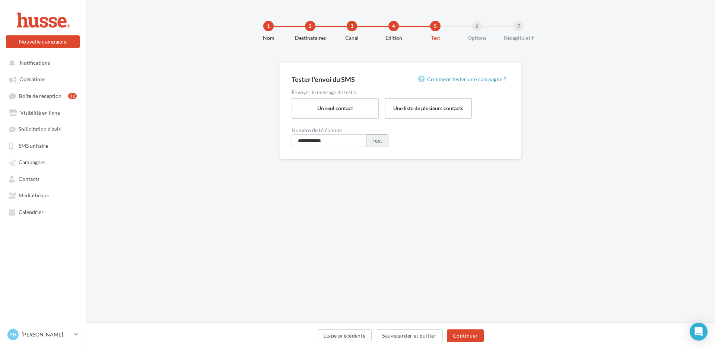
click at [373, 141] on button "Test" at bounding box center [377, 140] width 22 height 13
click at [457, 336] on button "Continuer" at bounding box center [465, 335] width 37 height 13
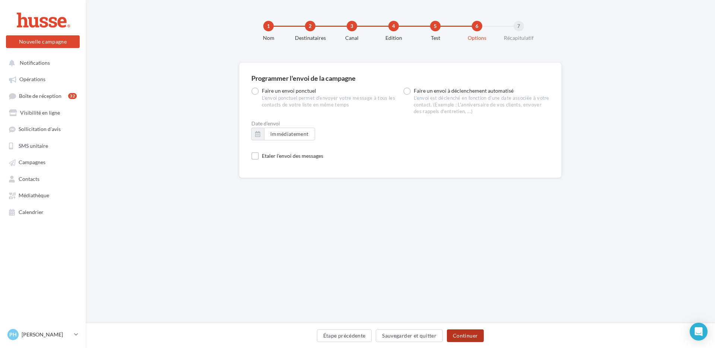
click at [464, 336] on button "Continuer" at bounding box center [465, 335] width 37 height 13
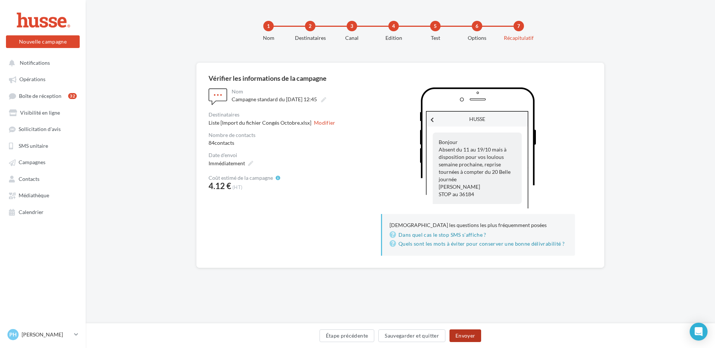
click at [462, 337] on button "Envoyer" at bounding box center [465, 335] width 32 height 13
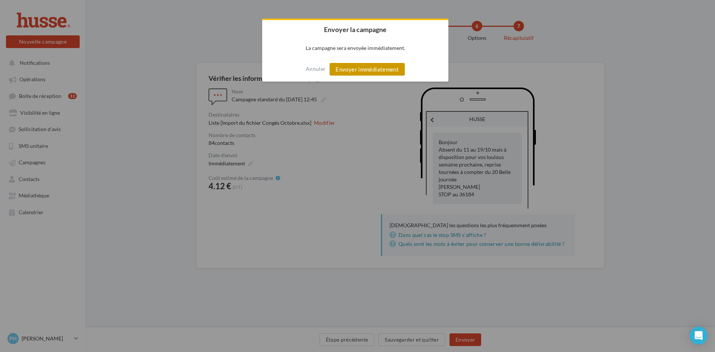
click at [360, 71] on button "Envoyer immédiatement" at bounding box center [366, 69] width 75 height 13
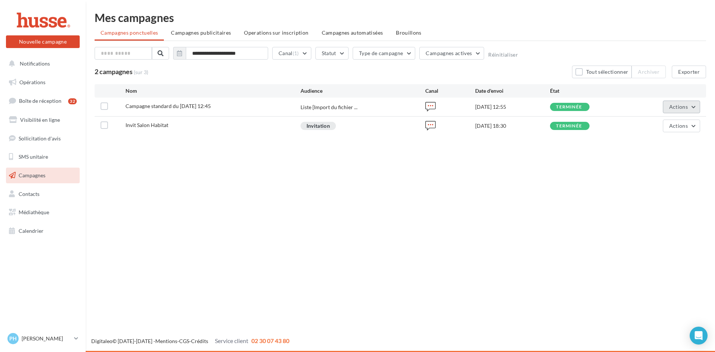
click at [694, 107] on button "Actions" at bounding box center [680, 106] width 37 height 13
click at [659, 124] on button "Voir les résultats" at bounding box center [659, 124] width 82 height 19
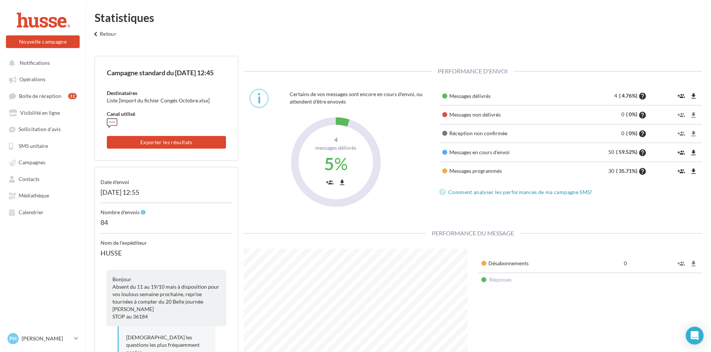
scroll to position [149, 235]
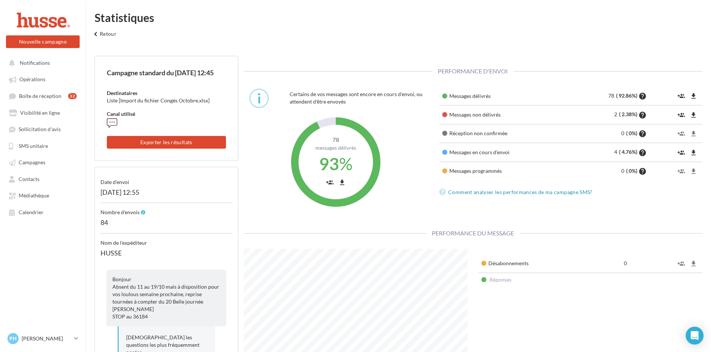
scroll to position [149, 235]
click at [694, 115] on icon "file_download" at bounding box center [693, 114] width 7 height 7
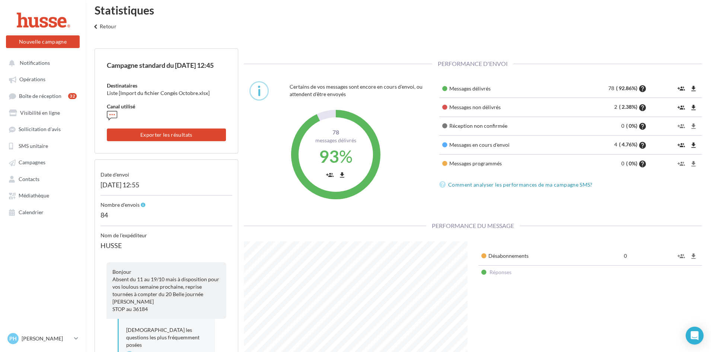
scroll to position [0, 0]
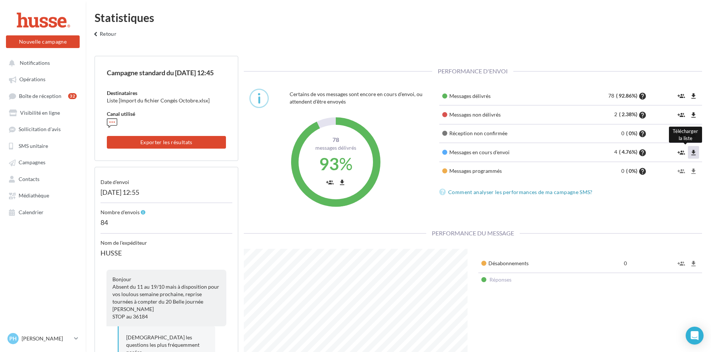
click at [692, 154] on icon "file_download" at bounding box center [693, 152] width 7 height 7
